Goal: Task Accomplishment & Management: Manage account settings

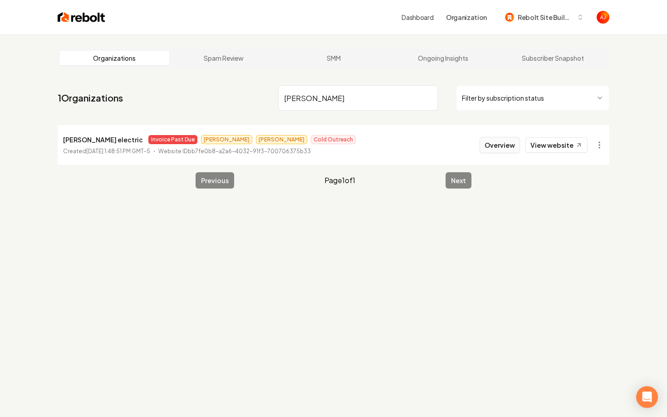
type input "[PERSON_NAME]"
click at [503, 140] on button "Overview" at bounding box center [500, 145] width 40 height 16
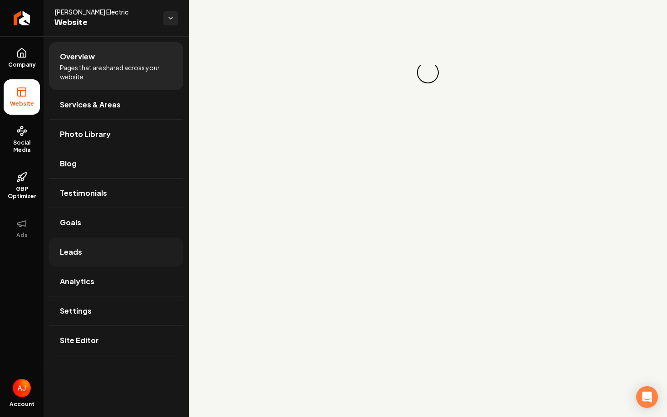
click at [123, 263] on link "Leads" at bounding box center [116, 252] width 134 height 29
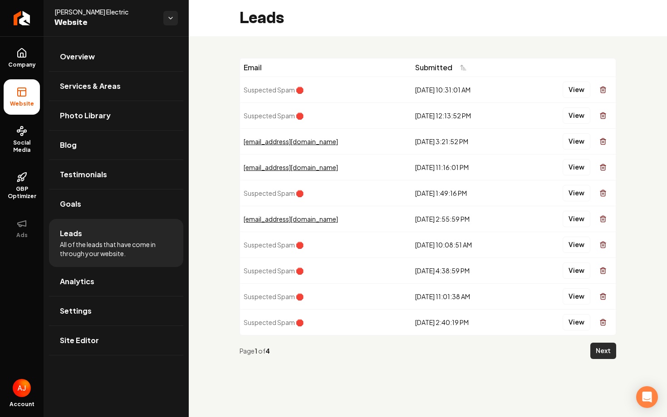
click at [599, 355] on button "Next" at bounding box center [603, 351] width 26 height 16
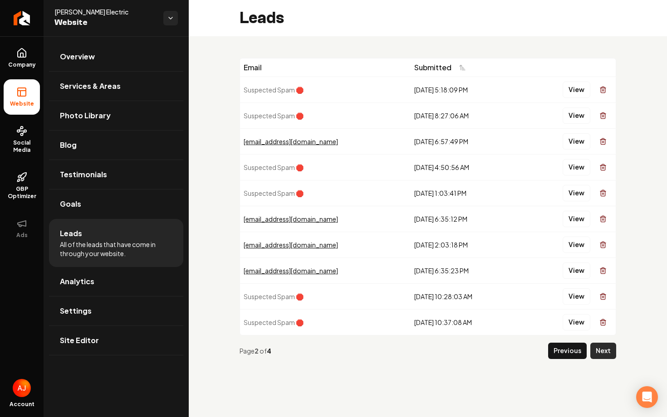
click at [599, 354] on button "Next" at bounding box center [603, 351] width 26 height 16
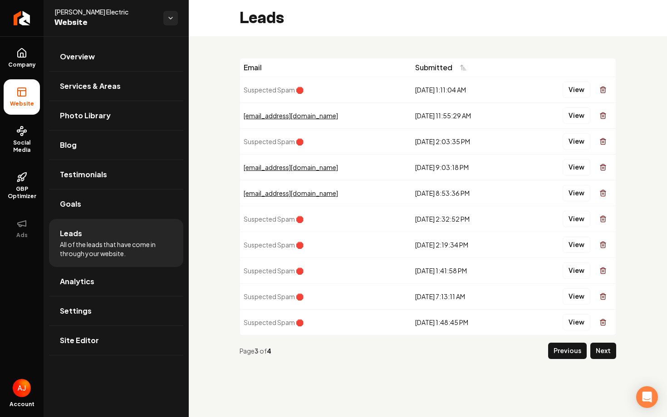
click at [599, 354] on button "Next" at bounding box center [603, 351] width 26 height 16
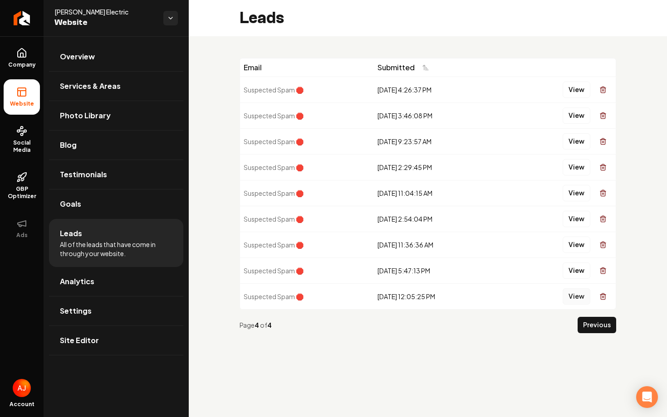
click at [579, 297] on button "View" at bounding box center [577, 297] width 28 height 16
click at [581, 271] on button "View" at bounding box center [577, 271] width 28 height 16
click at [577, 243] on button "View" at bounding box center [577, 245] width 28 height 16
click at [577, 221] on button "View" at bounding box center [577, 219] width 28 height 16
click at [578, 193] on button "View" at bounding box center [577, 193] width 28 height 16
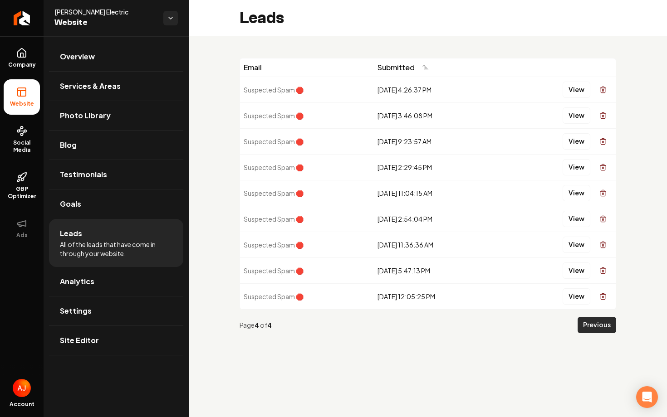
click at [581, 321] on button "Previous" at bounding box center [597, 325] width 39 height 16
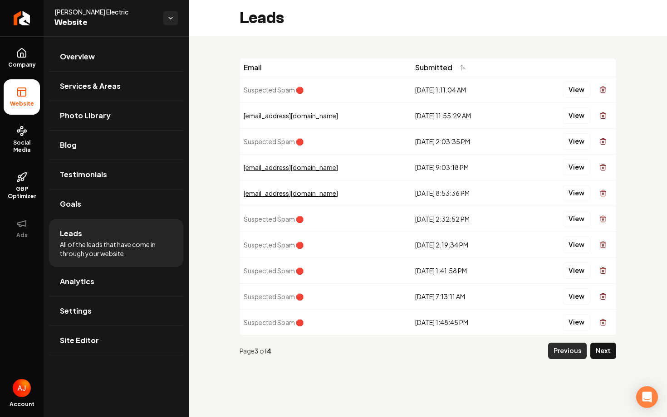
click at [552, 349] on button "Previous" at bounding box center [567, 351] width 39 height 16
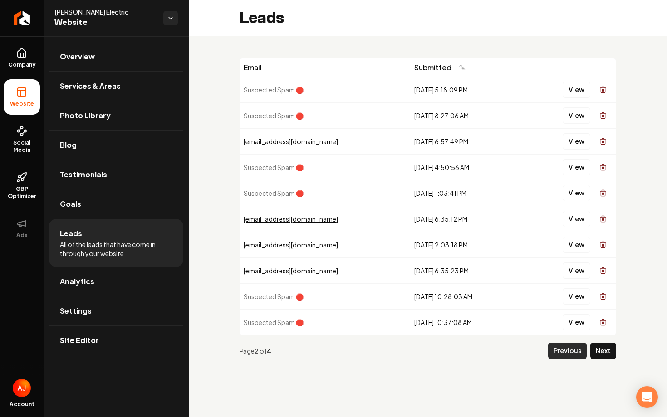
click at [555, 350] on button "Previous" at bounding box center [567, 351] width 39 height 16
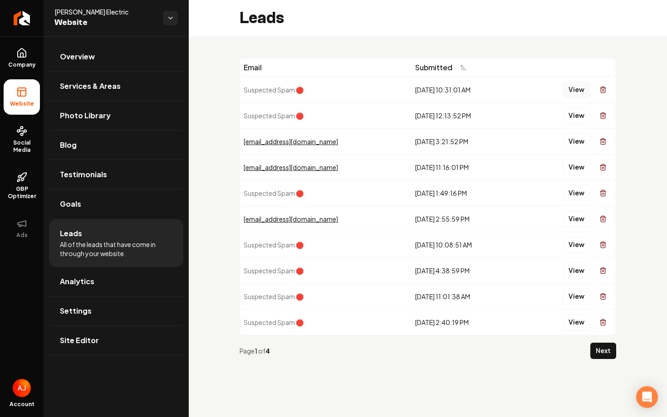
click at [579, 90] on button "View" at bounding box center [577, 90] width 28 height 16
